Goal: Information Seeking & Learning: Understand process/instructions

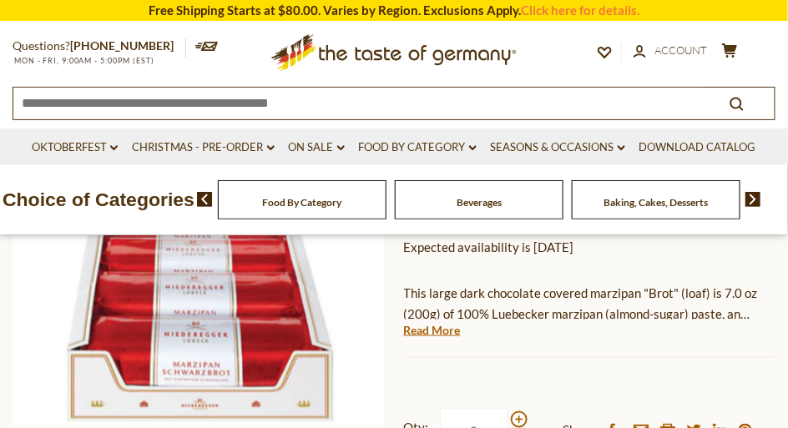
scroll to position [330, 0]
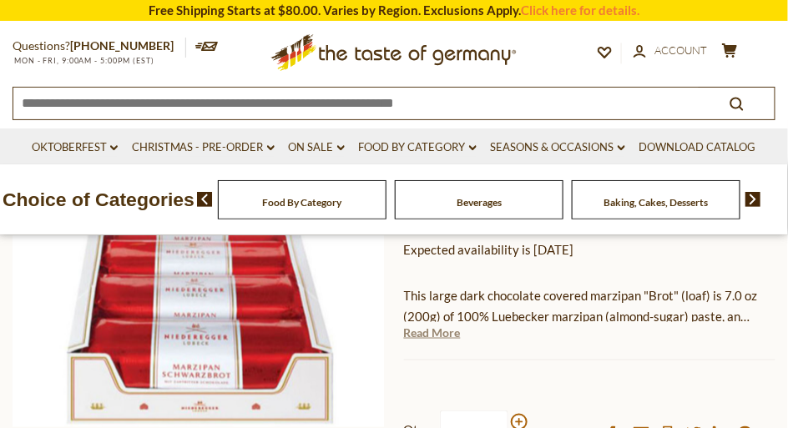
click at [419, 330] on link "Read More" at bounding box center [432, 333] width 57 height 17
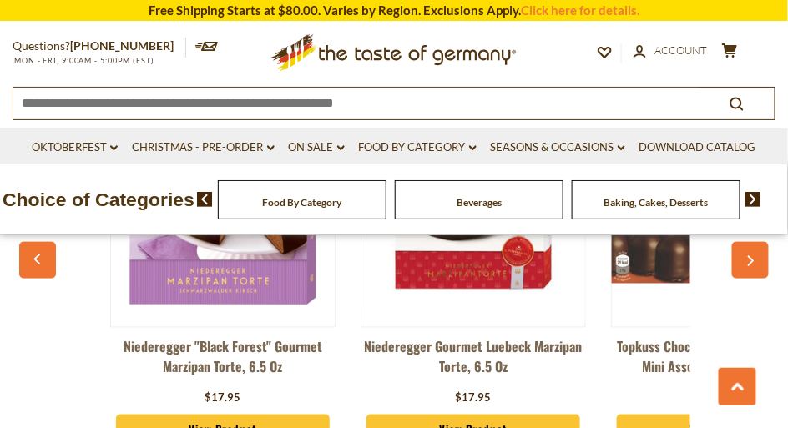
scroll to position [1668, 0]
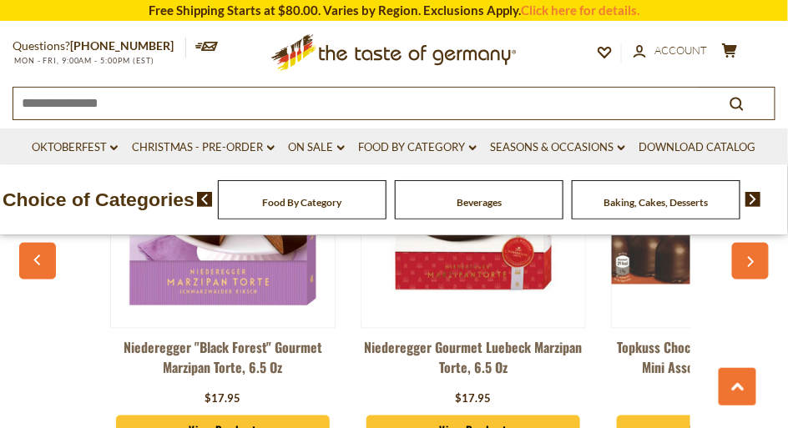
click at [454, 283] on img at bounding box center [474, 212] width 224 height 224
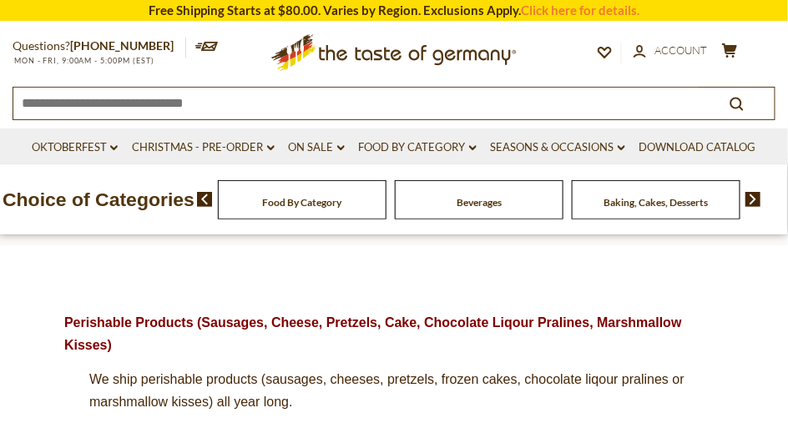
scroll to position [178, 0]
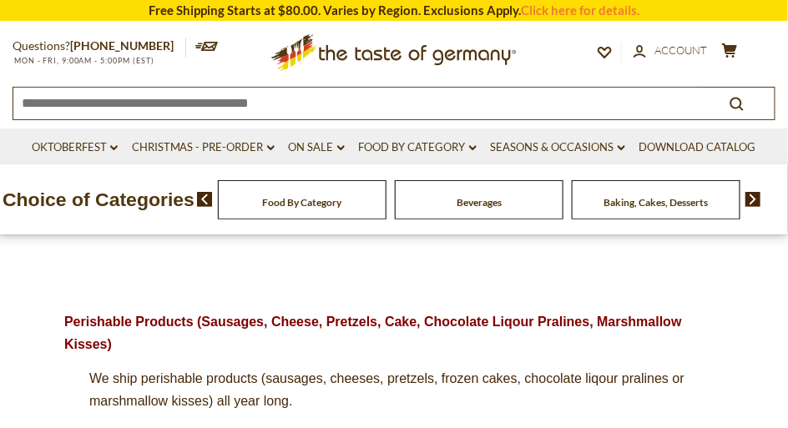
click at [145, 215] on p "Choice of Categories" at bounding box center [98, 200] width 197 height 32
click at [259, 206] on div "Food By Category" at bounding box center [302, 199] width 169 height 39
click at [156, 213] on p "Choice of Categories" at bounding box center [98, 200] width 197 height 32
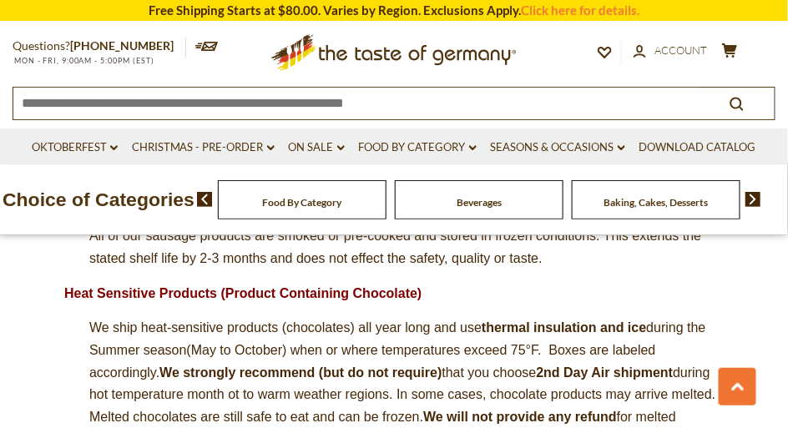
scroll to position [1351, 0]
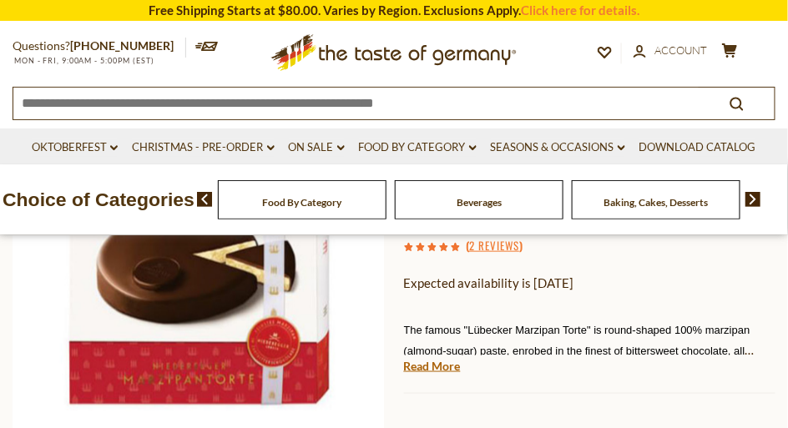
scroll to position [352, 0]
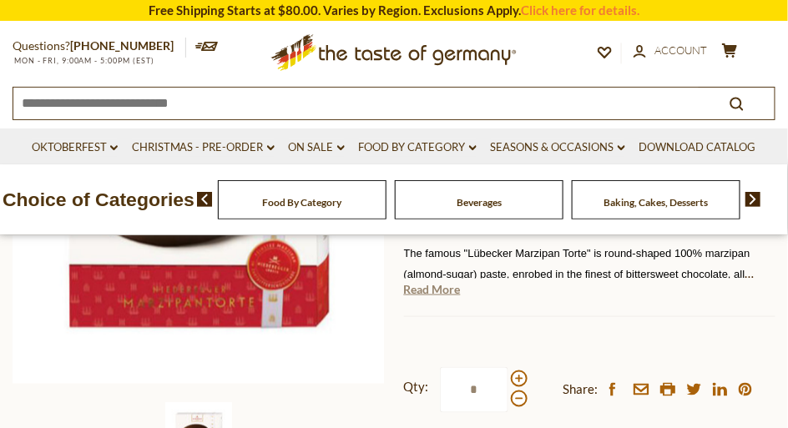
click at [432, 290] on link "Read More" at bounding box center [432, 289] width 57 height 17
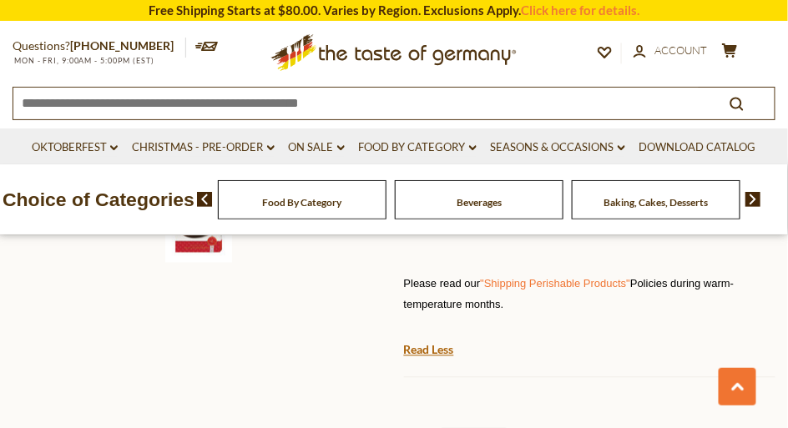
scroll to position [561, 0]
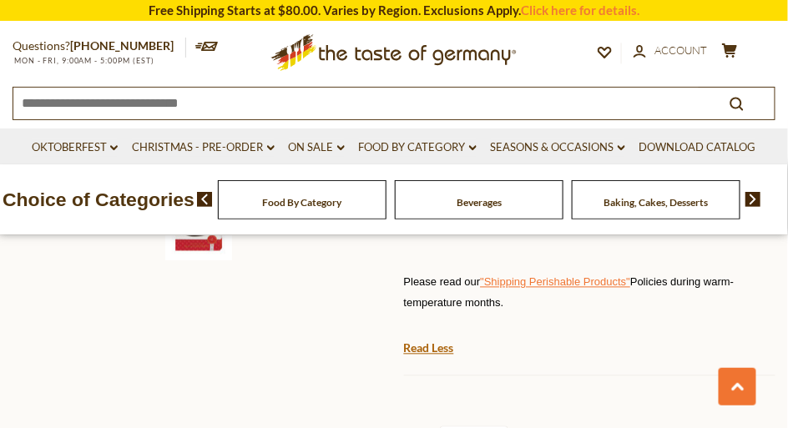
click at [559, 282] on link ""Shipping Perishable Products"" at bounding box center [555, 282] width 150 height 13
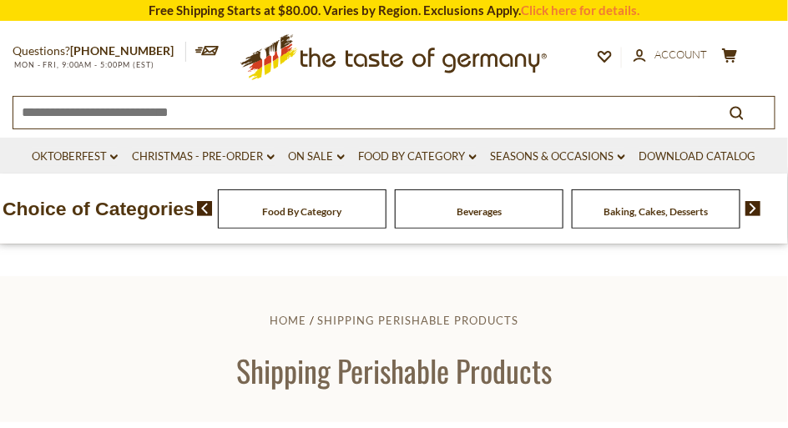
click at [758, 216] on img at bounding box center [754, 208] width 16 height 15
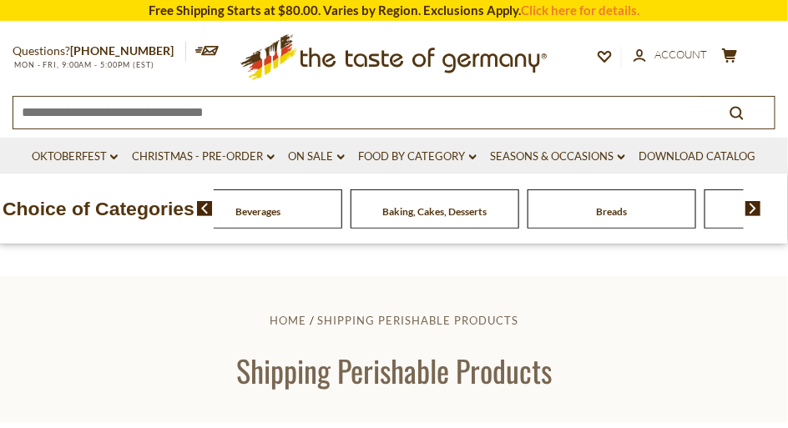
click at [758, 216] on img at bounding box center [754, 208] width 16 height 15
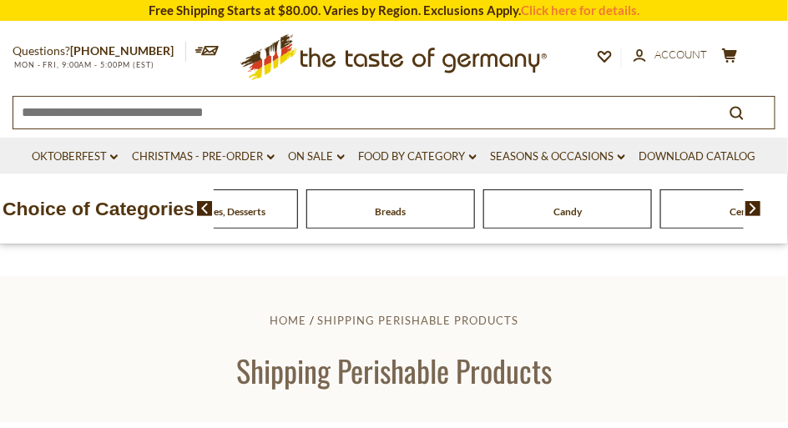
click at [758, 216] on img at bounding box center [754, 208] width 16 height 15
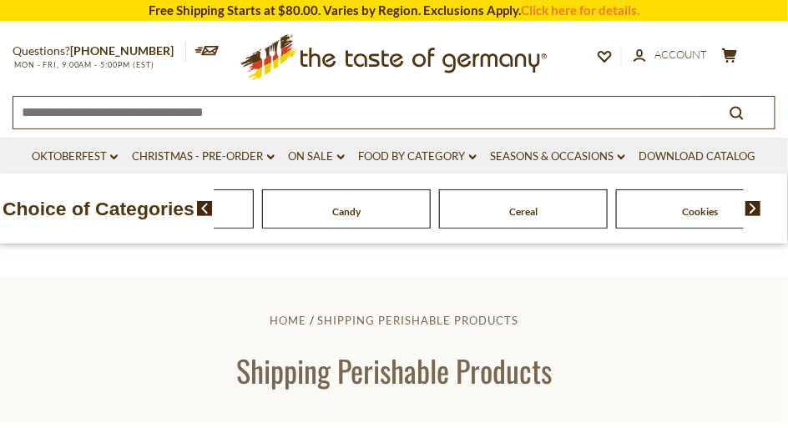
click at [758, 216] on img at bounding box center [754, 208] width 16 height 15
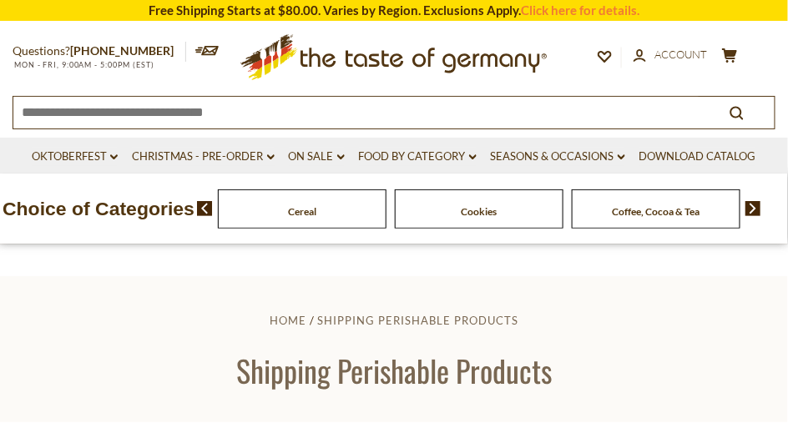
click at [758, 216] on img at bounding box center [754, 208] width 16 height 15
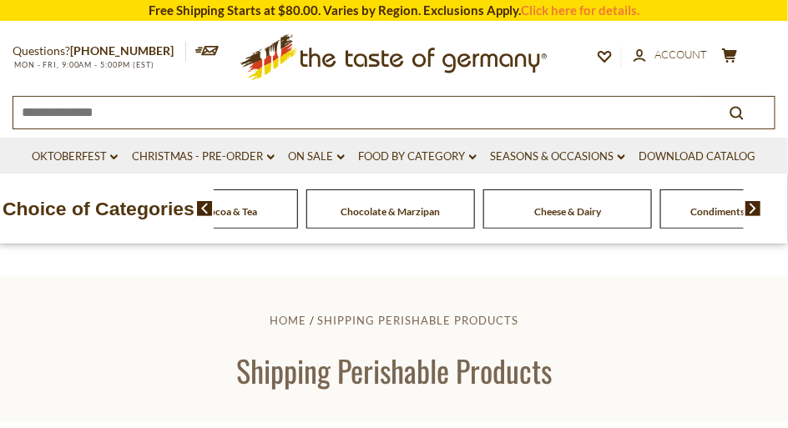
click at [758, 216] on img at bounding box center [754, 208] width 16 height 15
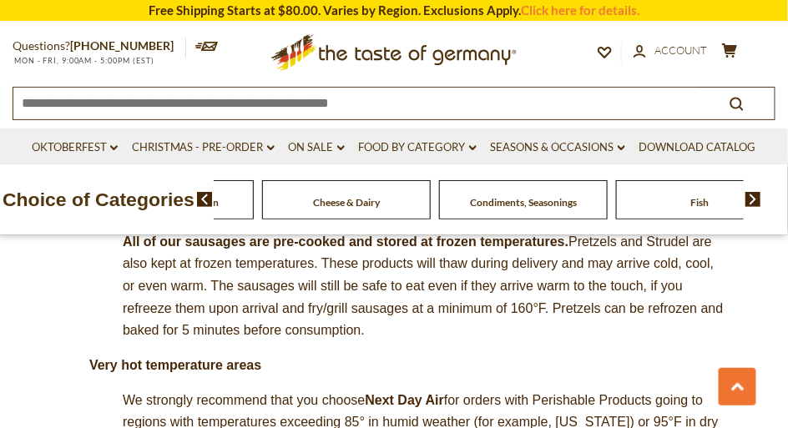
scroll to position [949, 0]
